Goal: Communication & Community: Answer question/provide support

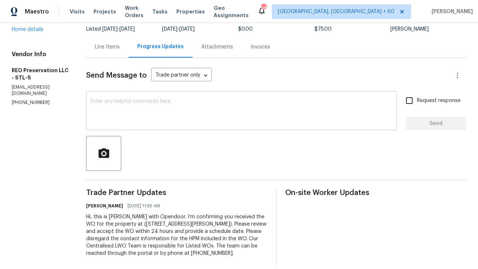
scroll to position [67, 0]
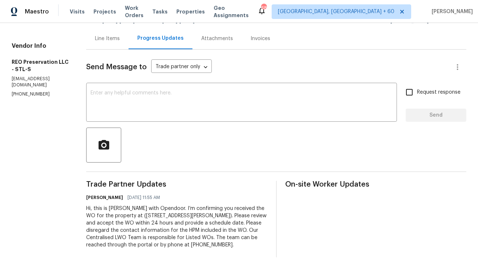
click at [31, 95] on p "[PHONE_NUMBER]" at bounding box center [40, 94] width 57 height 6
click at [31, 95] on p "(636) 312-1555" at bounding box center [40, 94] width 57 height 6
copy p "(636) 312-1555"
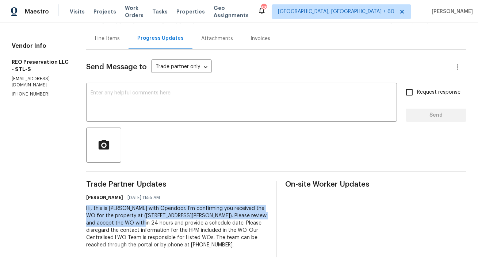
copy div "Hi, this is Anthony with Opendoor. I’m confirming you received the WO for the p…"
drag, startPoint x: 74, startPoint y: 208, endPoint x: 110, endPoint y: 223, distance: 39.0
click at [110, 223] on div "Hi, this is Anthony with Opendoor. I’m confirming you received the WO for the p…" at bounding box center [176, 227] width 181 height 44
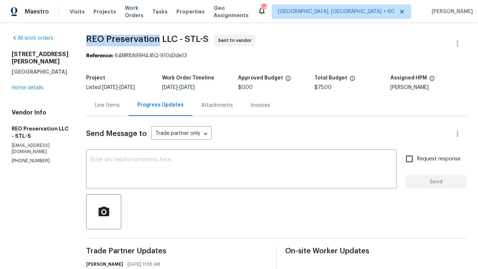
copy span "REO Preservation"
drag, startPoint x: 73, startPoint y: 38, endPoint x: 143, endPoint y: 37, distance: 70.8
click at [143, 37] on div "All work orders 4947 Brunston Dr Saint Louis, MO 63128 Home details Vendor Info…" at bounding box center [239, 179] width 478 height 313
click at [181, 165] on textarea at bounding box center [241, 170] width 302 height 26
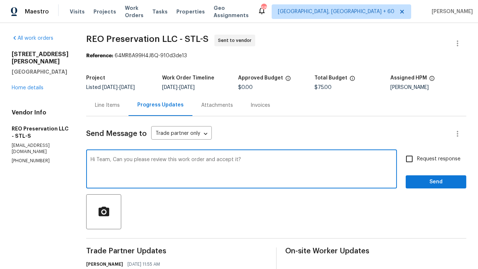
type textarea "Hi Team, Can you please review this work order and accept it?"
click at [409, 162] on input "Request response" at bounding box center [408, 158] width 15 height 15
checkbox input "true"
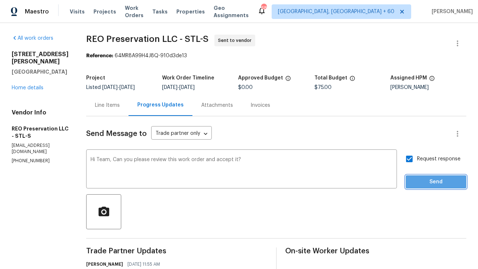
click at [432, 185] on span "Send" at bounding box center [435, 182] width 49 height 9
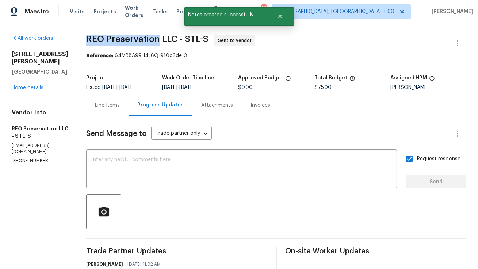
copy span "REO Preservation"
drag, startPoint x: 74, startPoint y: 36, endPoint x: 146, endPoint y: 36, distance: 71.9
click at [146, 36] on span "REO Preservation LLC - STL-S" at bounding box center [147, 39] width 122 height 9
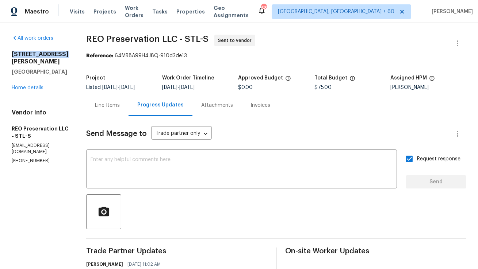
copy h2 "4947 Brunston Dr"
drag, startPoint x: 12, startPoint y: 53, endPoint x: 24, endPoint y: 60, distance: 13.6
click at [24, 60] on h2 "4947 Brunston Dr" at bounding box center [40, 58] width 57 height 15
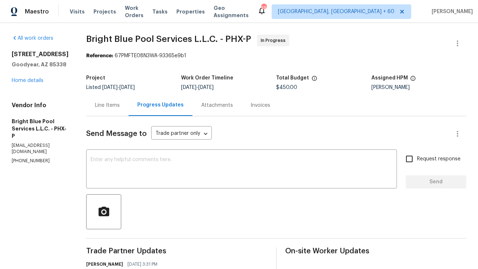
click at [110, 102] on div "Line Items" at bounding box center [107, 105] width 25 height 7
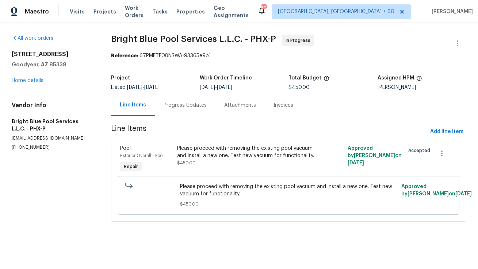
click at [192, 109] on div "Progress Updates" at bounding box center [185, 105] width 61 height 22
